Goal: Entertainment & Leisure: Consume media (video, audio)

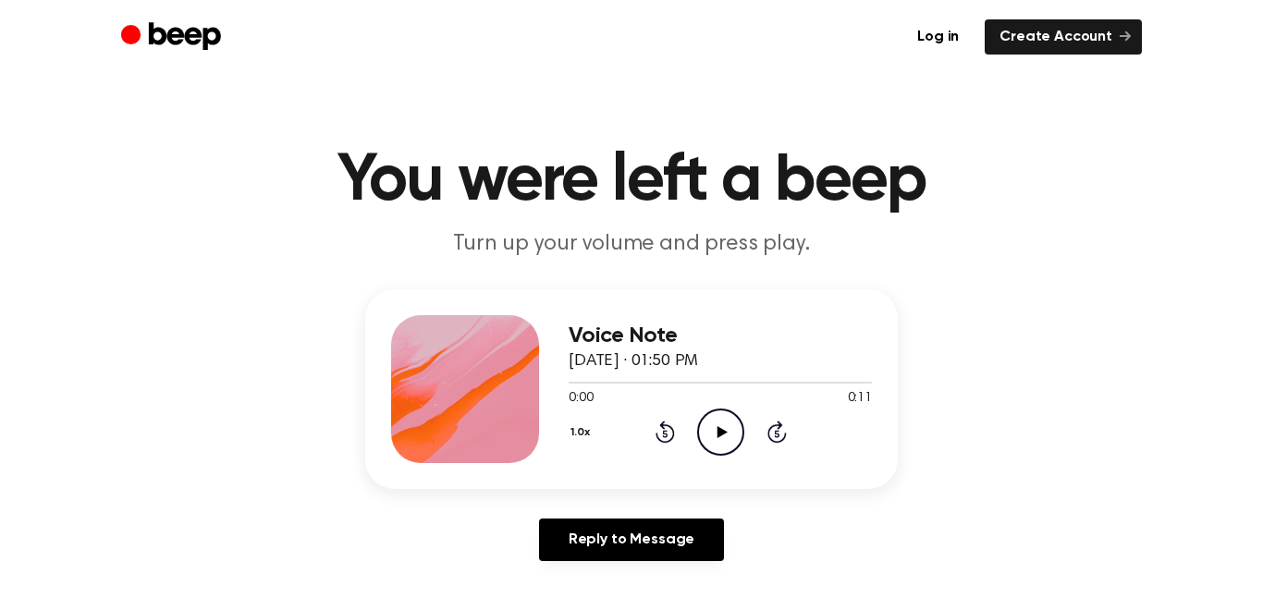
click at [719, 439] on icon "Play Audio" at bounding box center [720, 432] width 47 height 47
click at [718, 422] on icon "Play Audio" at bounding box center [720, 432] width 47 height 47
click at [727, 420] on icon "Play Audio" at bounding box center [720, 432] width 47 height 47
click at [715, 433] on icon "Play Audio" at bounding box center [720, 432] width 47 height 47
click at [465, 380] on div at bounding box center [465, 389] width 148 height 148
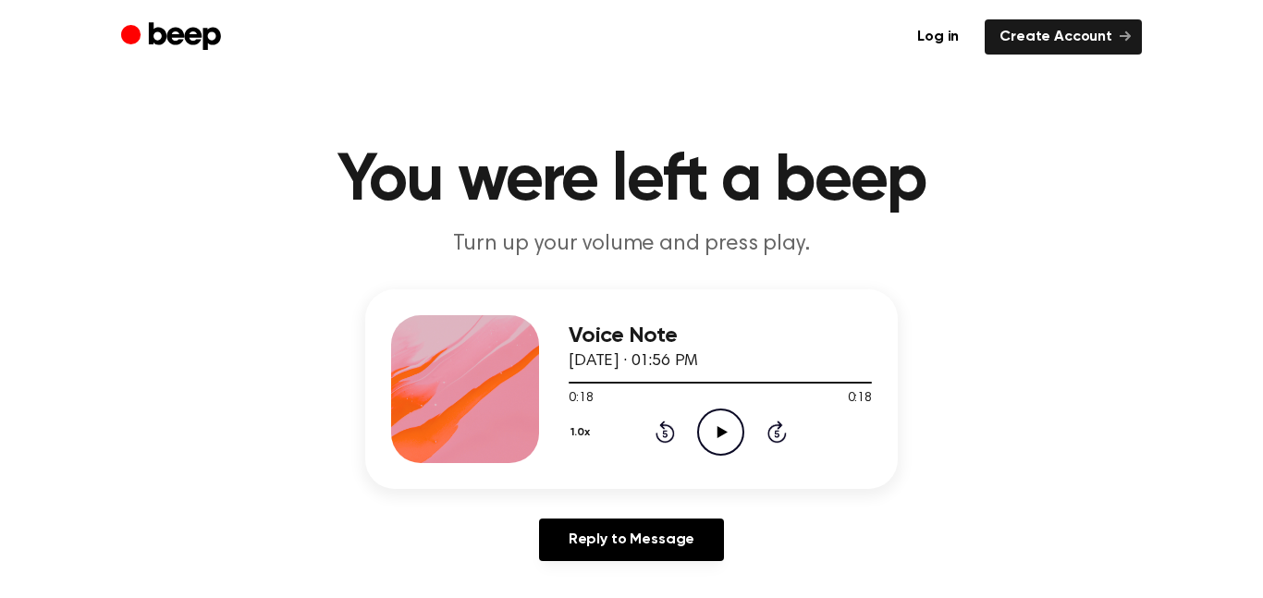
click at [465, 380] on div at bounding box center [465, 389] width 148 height 148
click at [726, 424] on icon "Play Audio" at bounding box center [720, 432] width 47 height 47
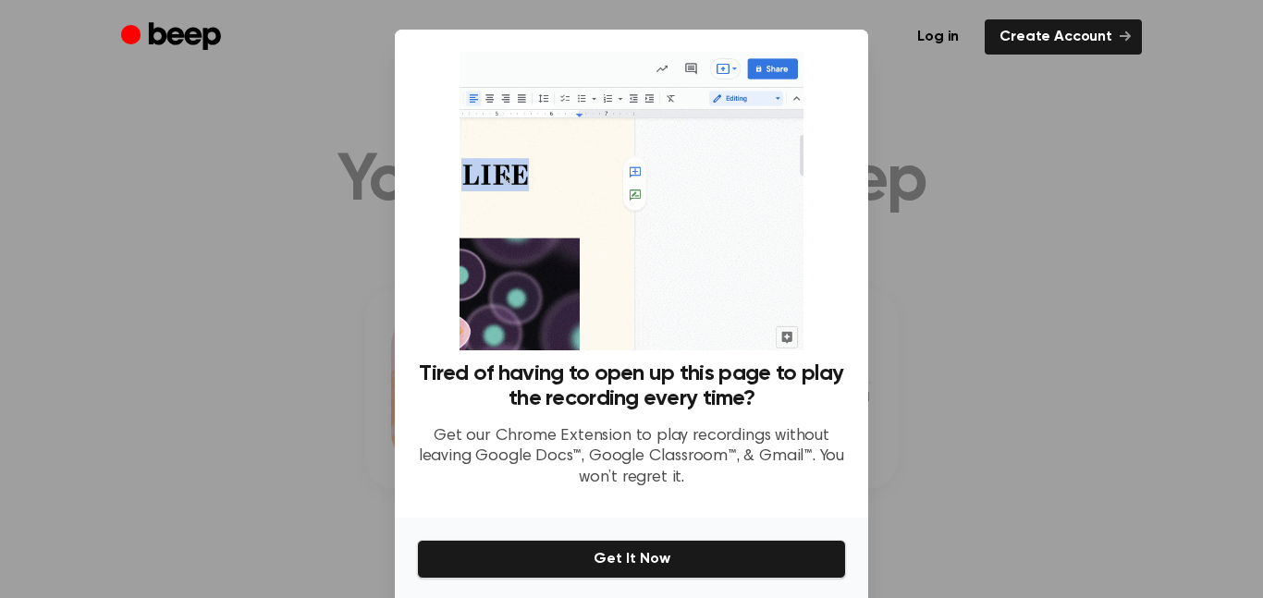
click at [283, 388] on div at bounding box center [631, 299] width 1263 height 598
click at [334, 286] on div at bounding box center [631, 299] width 1263 height 598
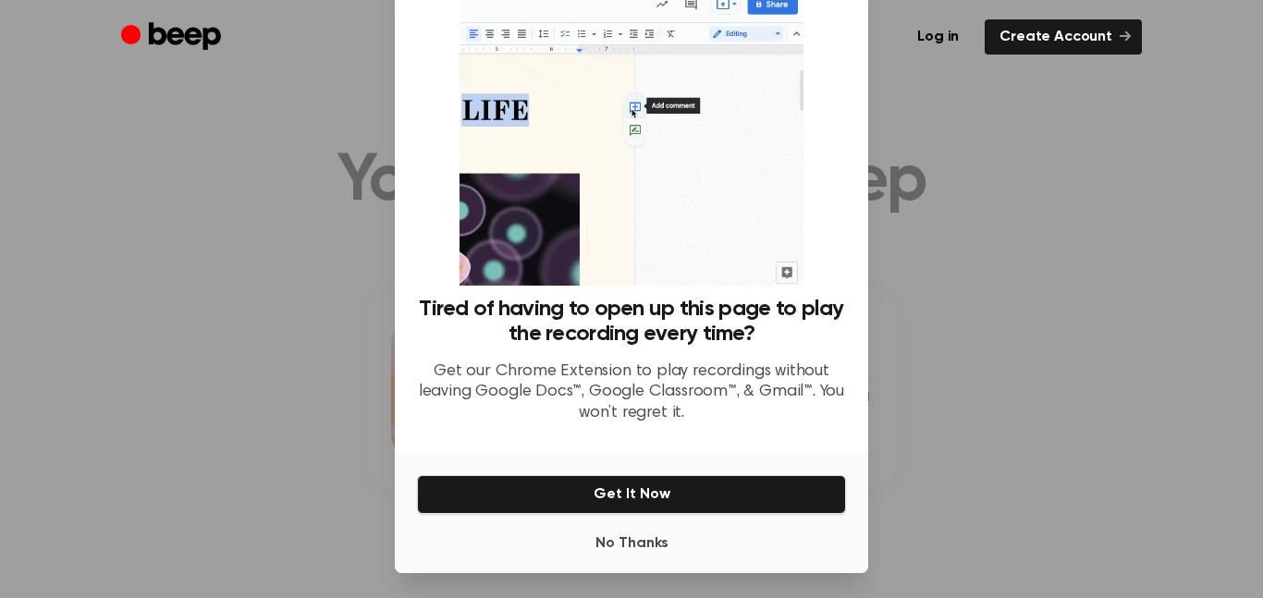
scroll to position [67, 0]
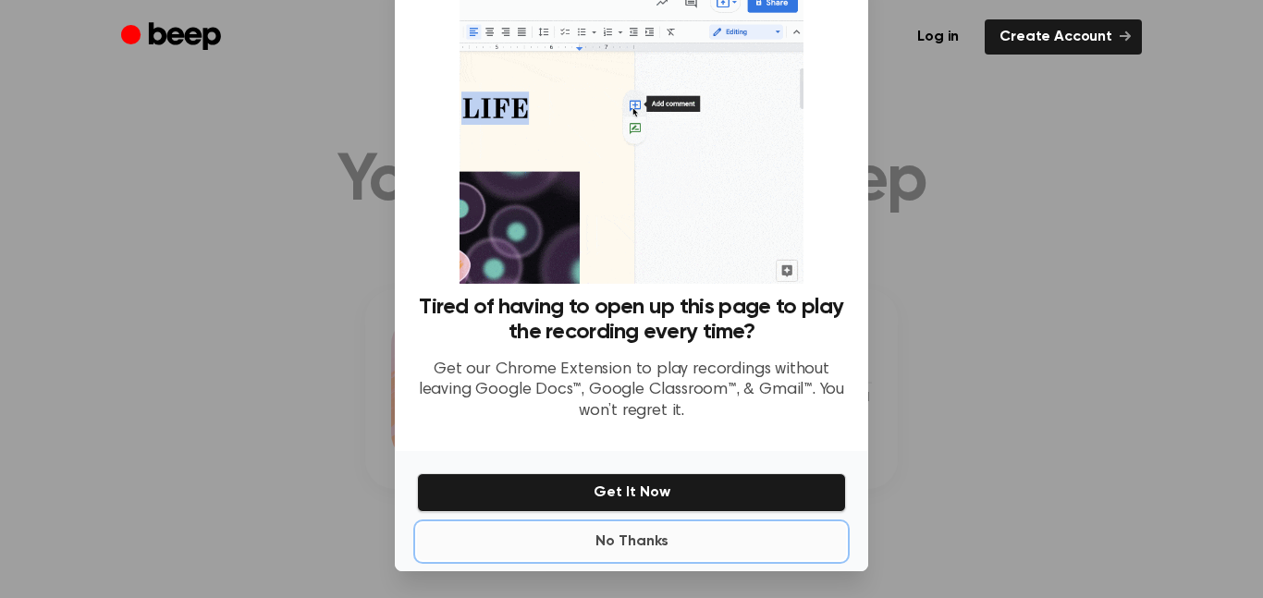
click at [591, 556] on button "No Thanks" at bounding box center [631, 541] width 429 height 37
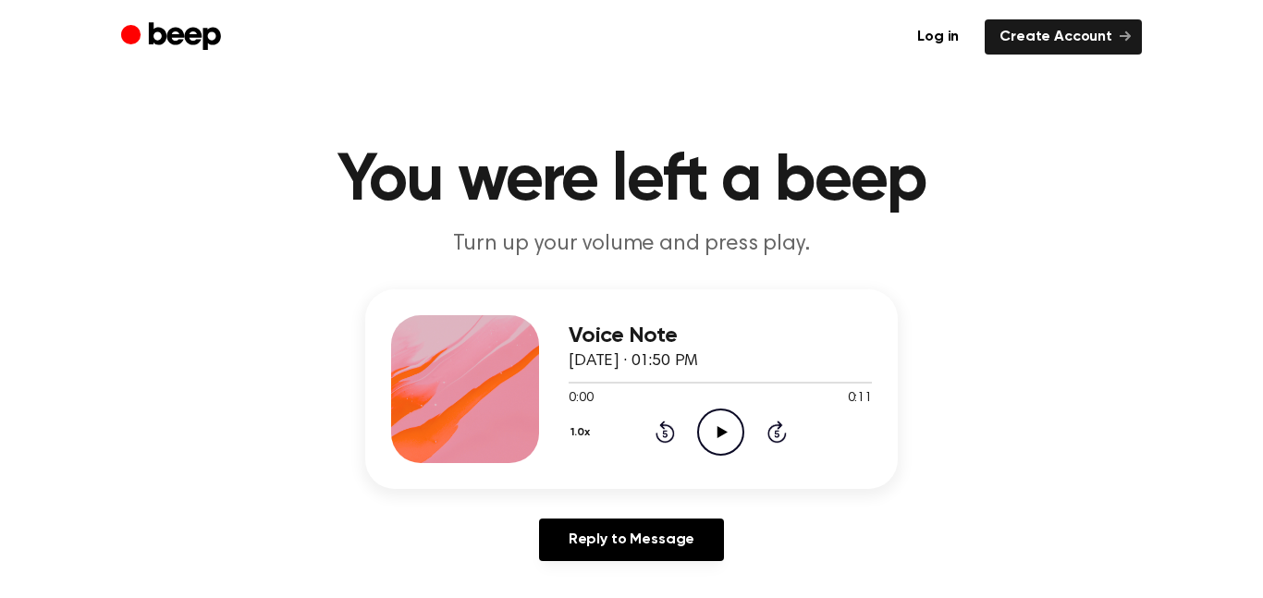
click at [733, 424] on icon "Play Audio" at bounding box center [720, 432] width 47 height 47
